Goal: Transaction & Acquisition: Purchase product/service

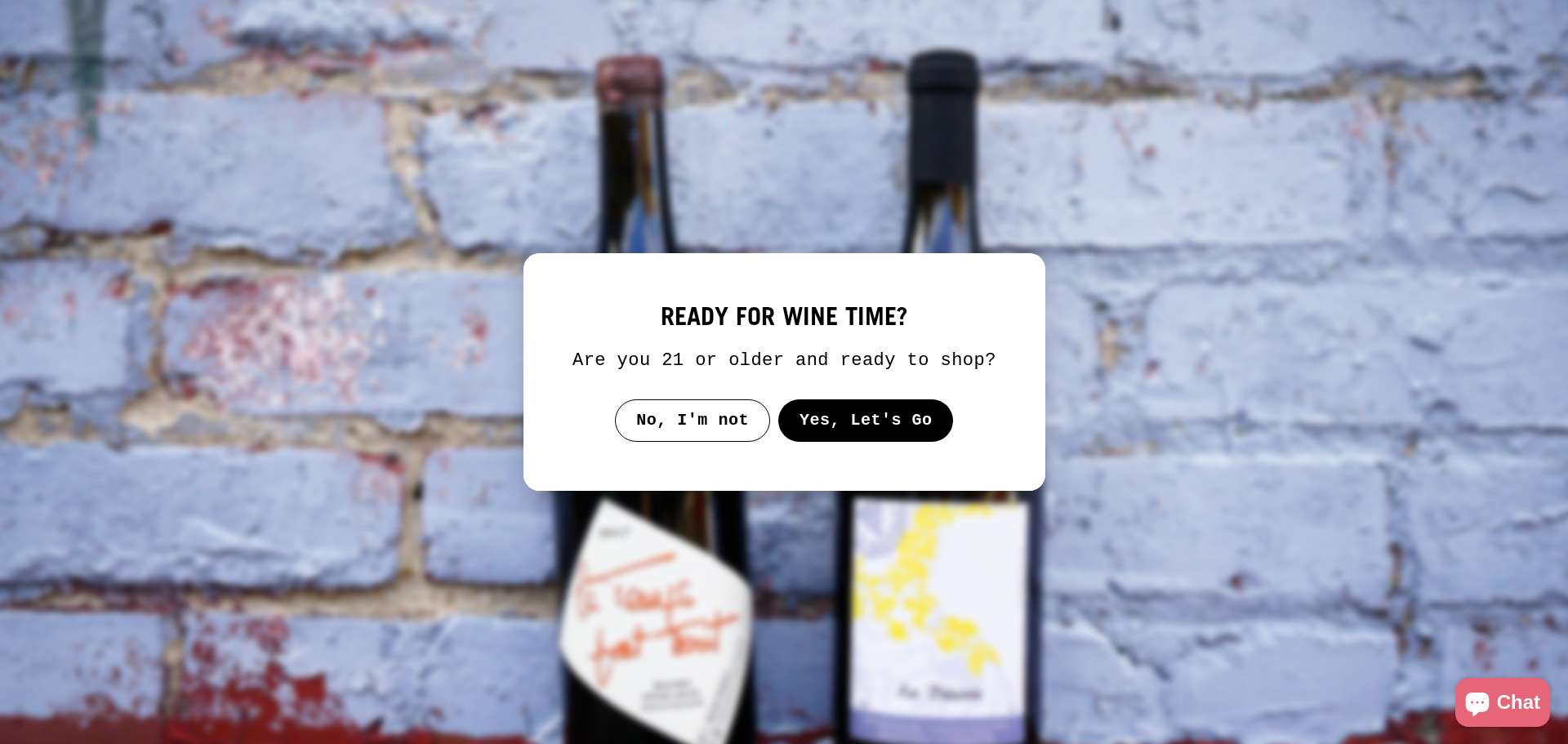
click at [893, 418] on button "Yes, Let's Go" at bounding box center [865, 420] width 175 height 42
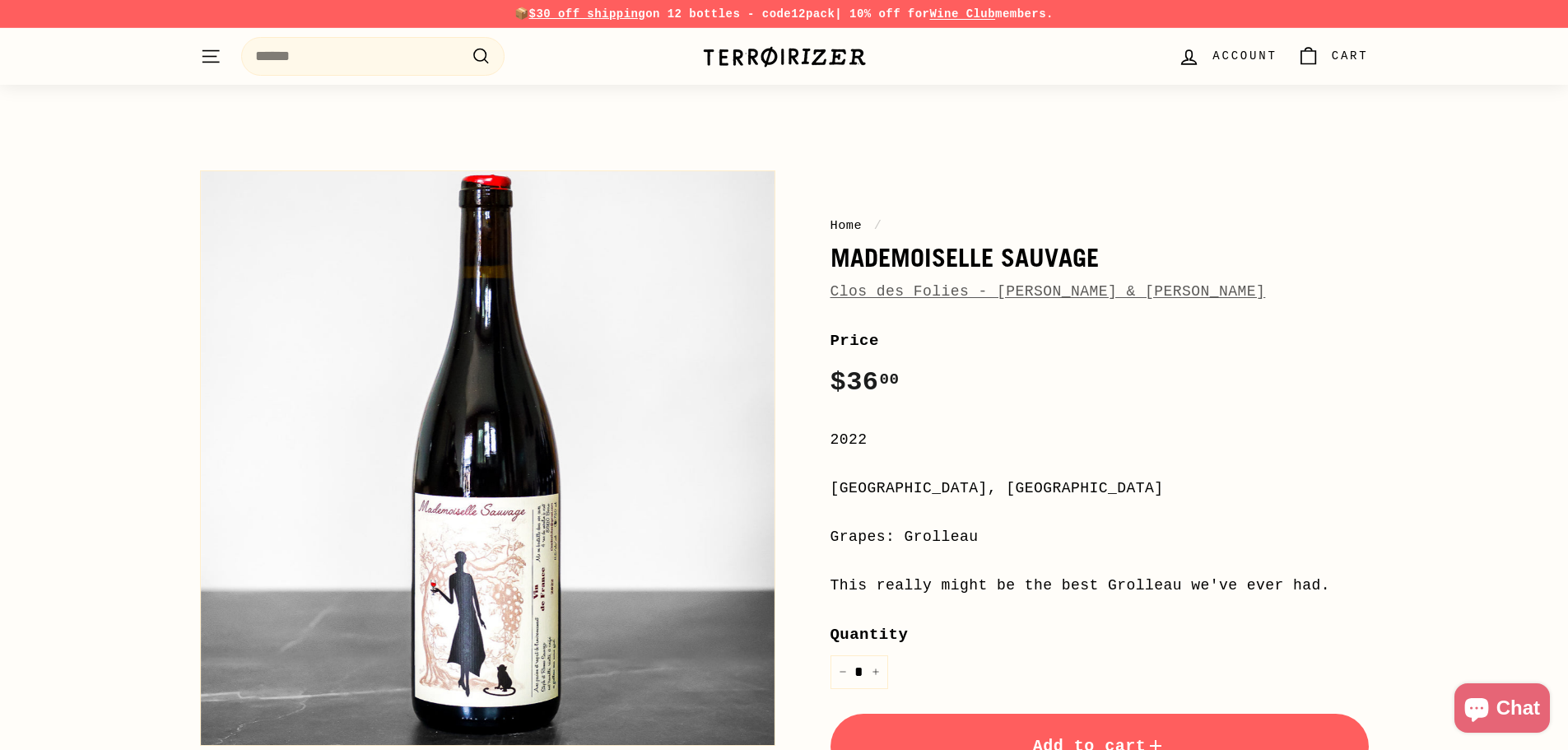
scroll to position [165, 0]
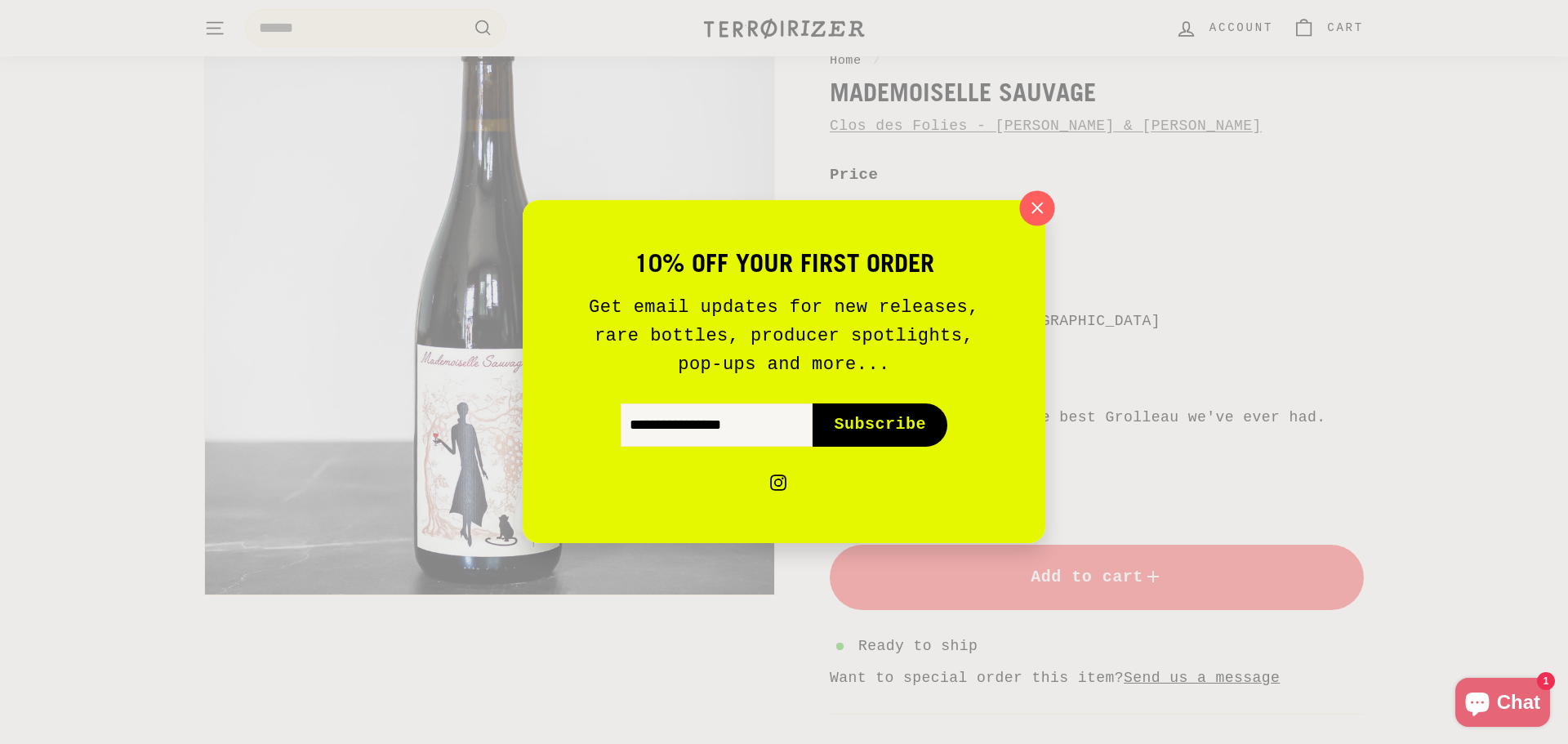
click at [1046, 209] on icon "button" at bounding box center [1037, 208] width 24 height 24
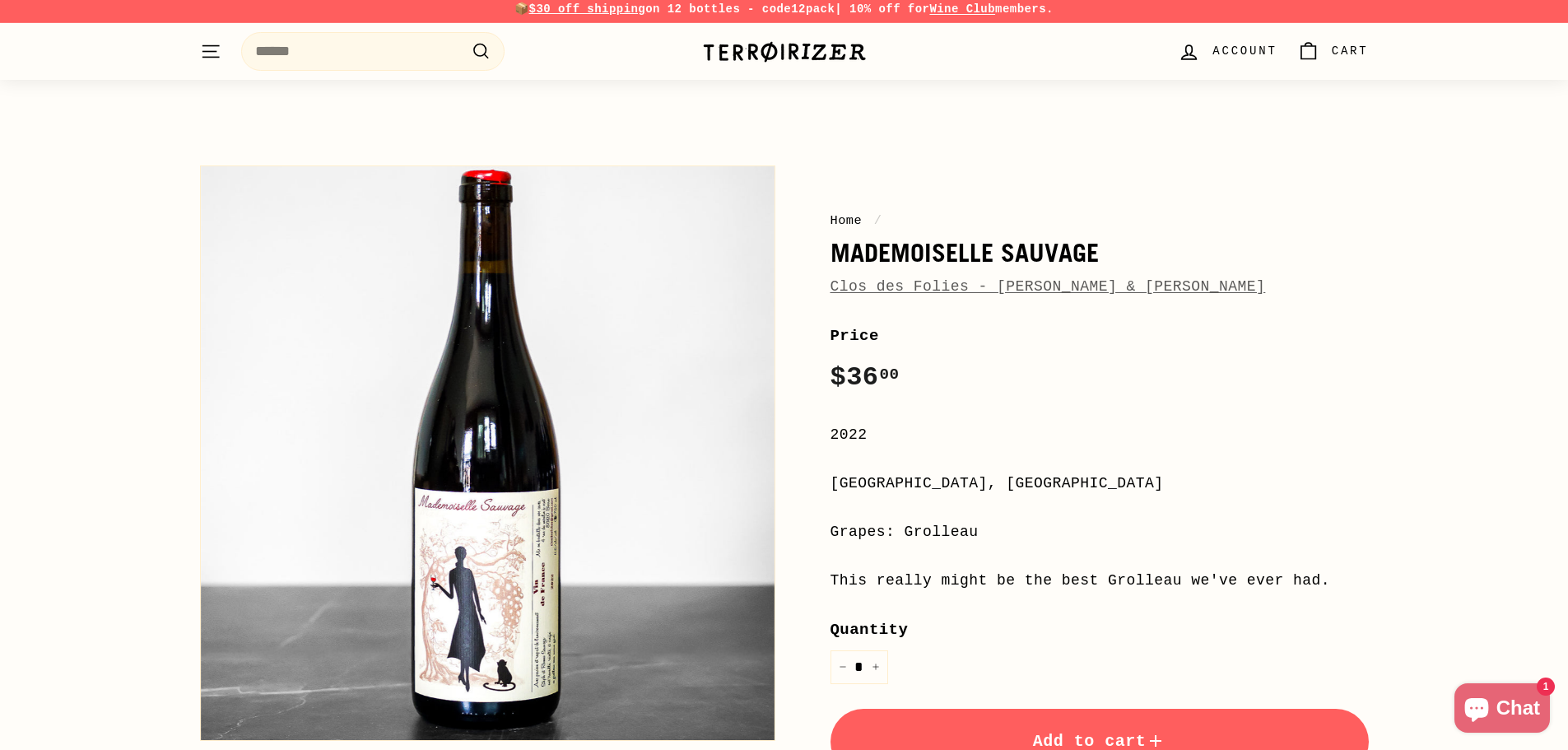
scroll to position [0, 0]
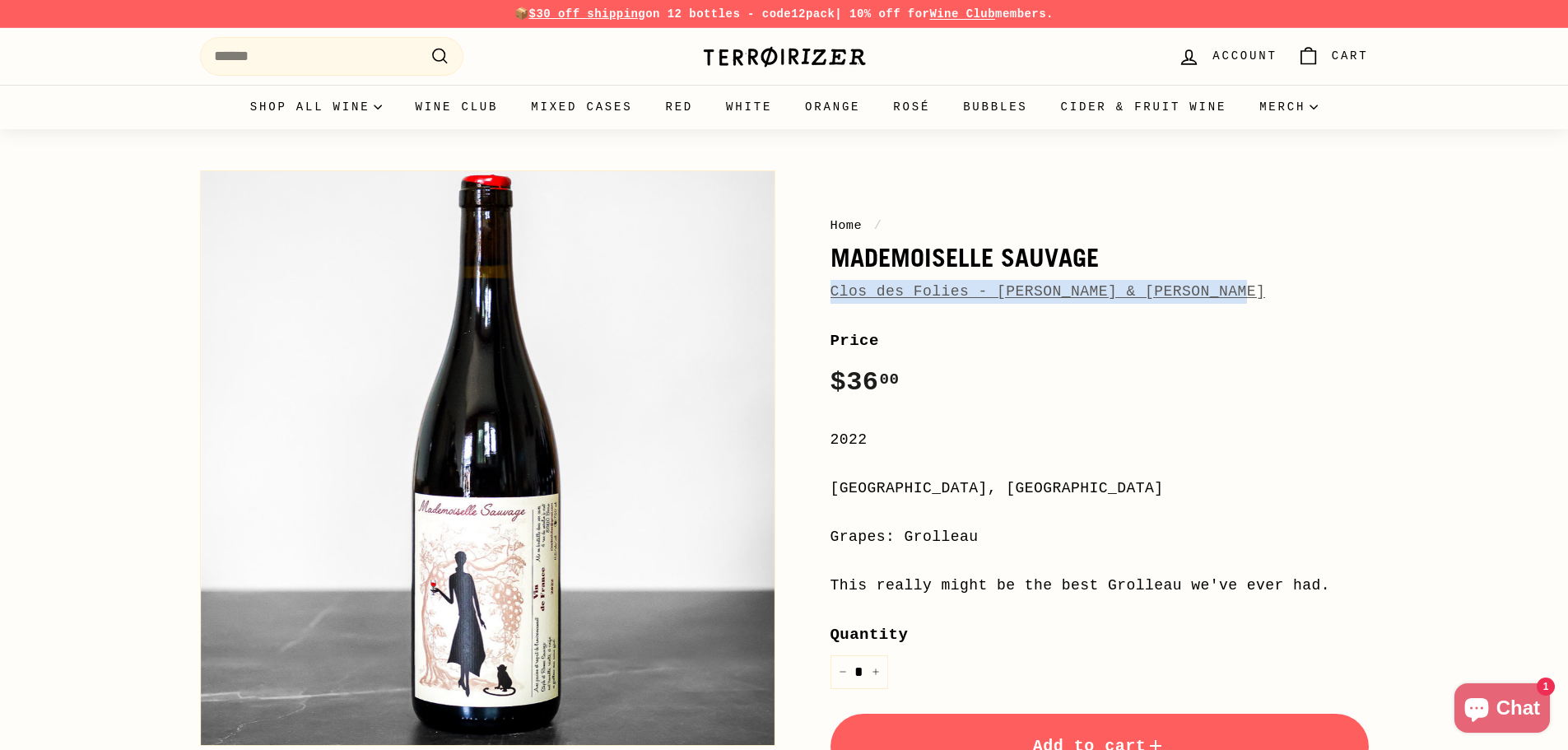
drag, startPoint x: 1266, startPoint y: 302, endPoint x: 829, endPoint y: 287, distance: 437.3
click at [829, 287] on div "Home / Mademoiselle [PERSON_NAME] Clos des Folies - [PERSON_NAME] & [PERSON_NAM…" at bounding box center [1081, 571] width 575 height 819
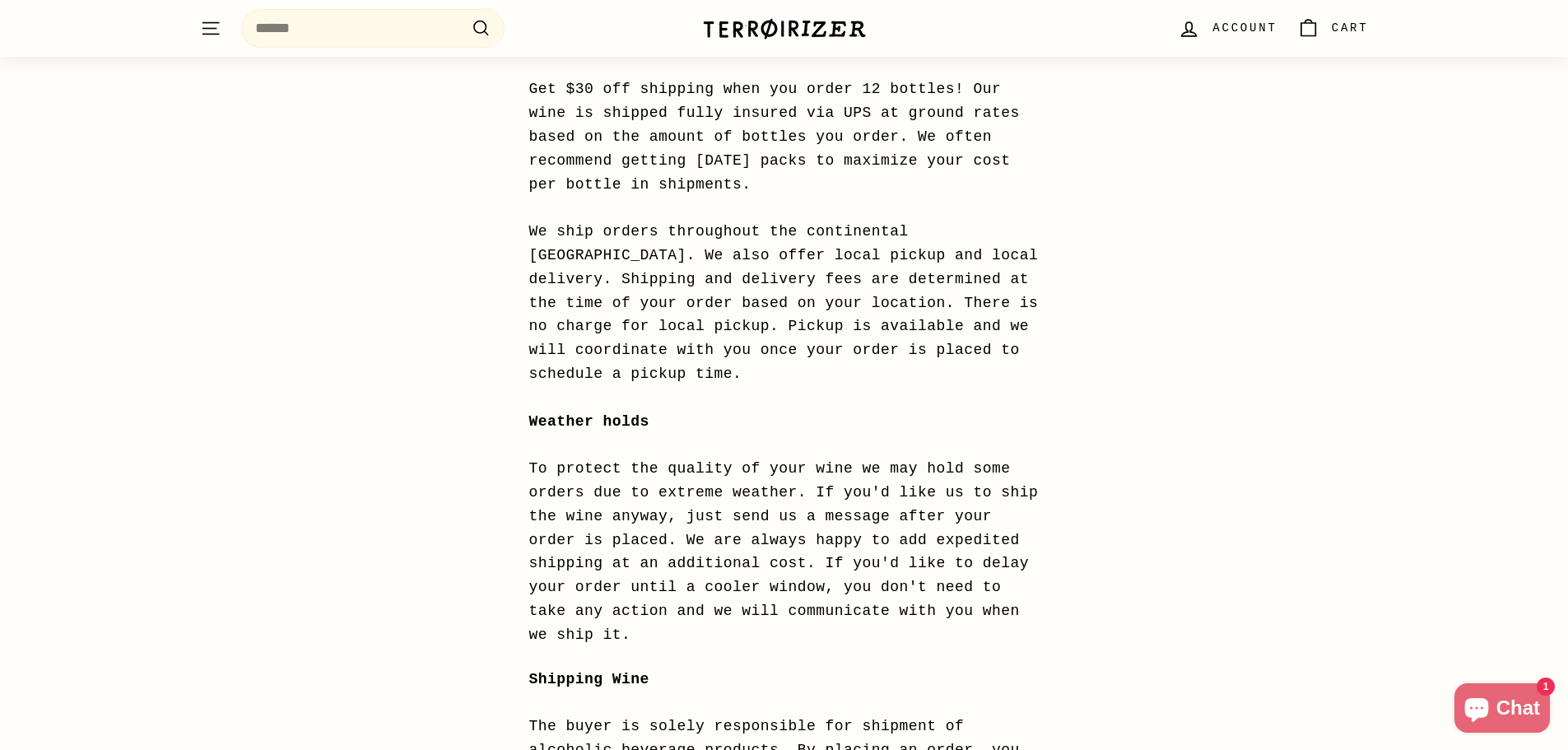
scroll to position [26, 0]
